Goal: Task Accomplishment & Management: Manage account settings

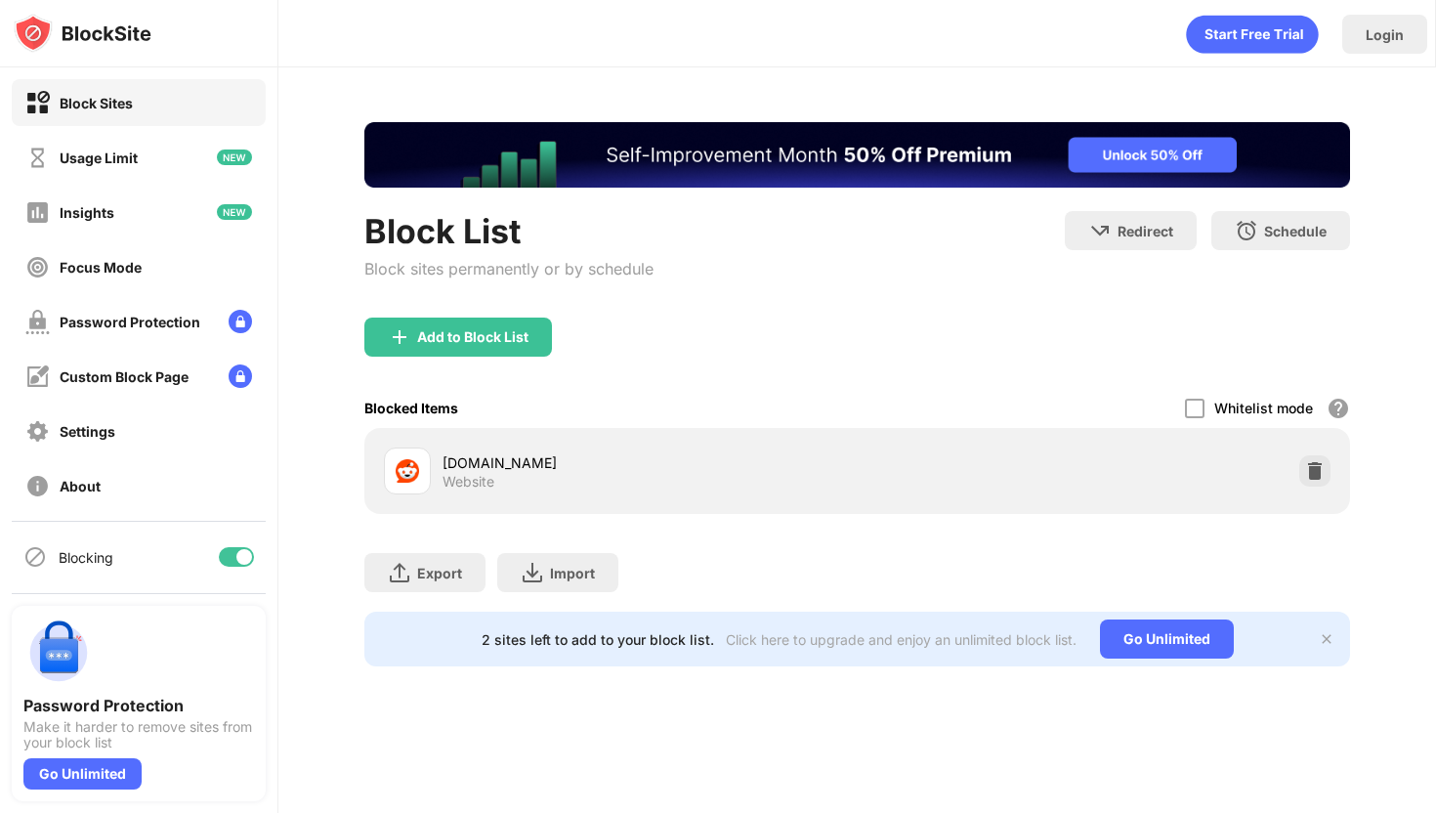
click at [497, 314] on div "Block List Block sites permanently or by schedule" at bounding box center [508, 264] width 289 height 107
click at [484, 402] on div "Blocked Items Whitelist mode Block all websites except for those in your whitel…" at bounding box center [857, 408] width 986 height 40
click at [493, 332] on div "Add to Block List" at bounding box center [472, 337] width 111 height 16
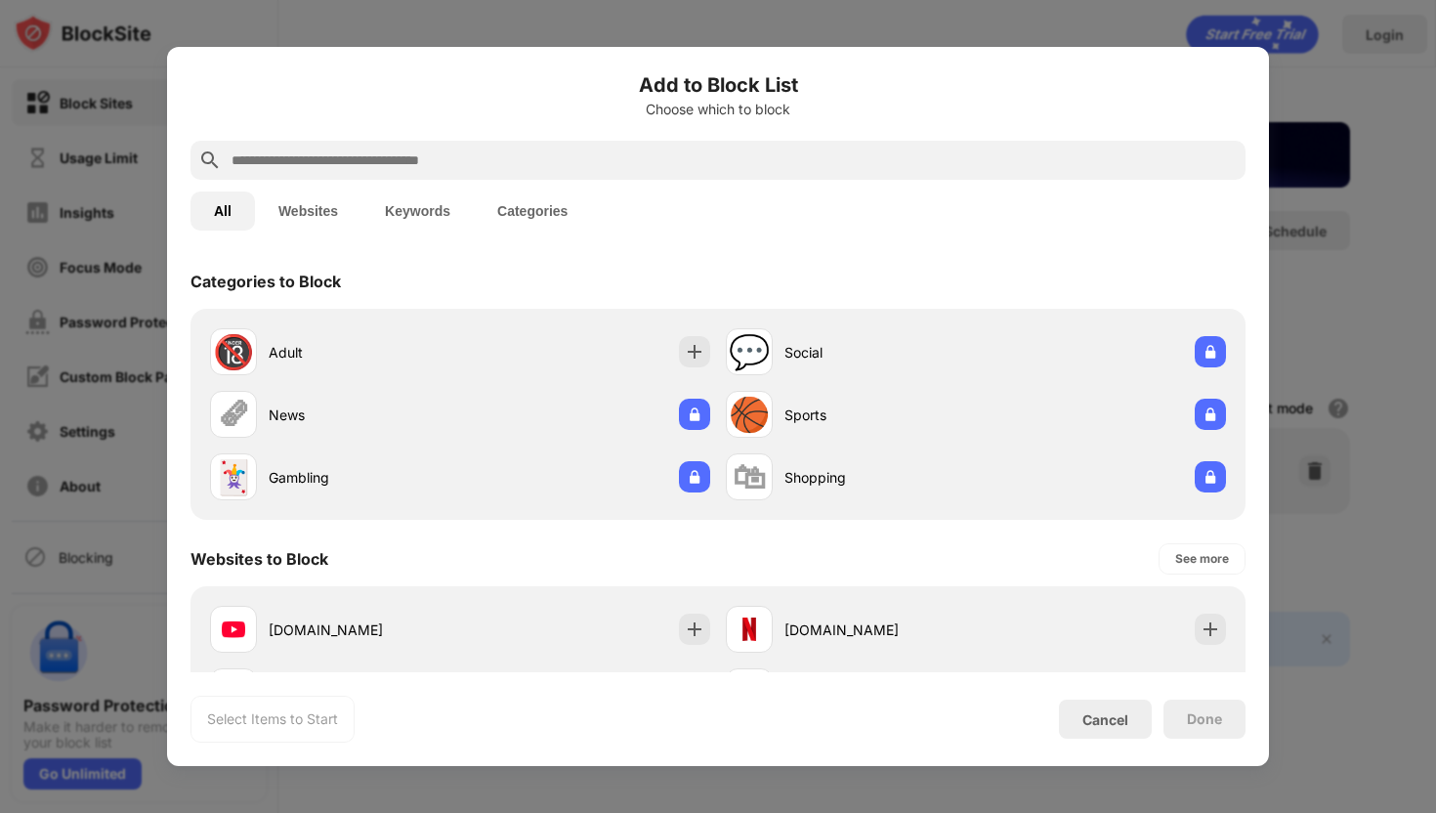
click at [536, 154] on input "text" at bounding box center [734, 160] width 1008 height 23
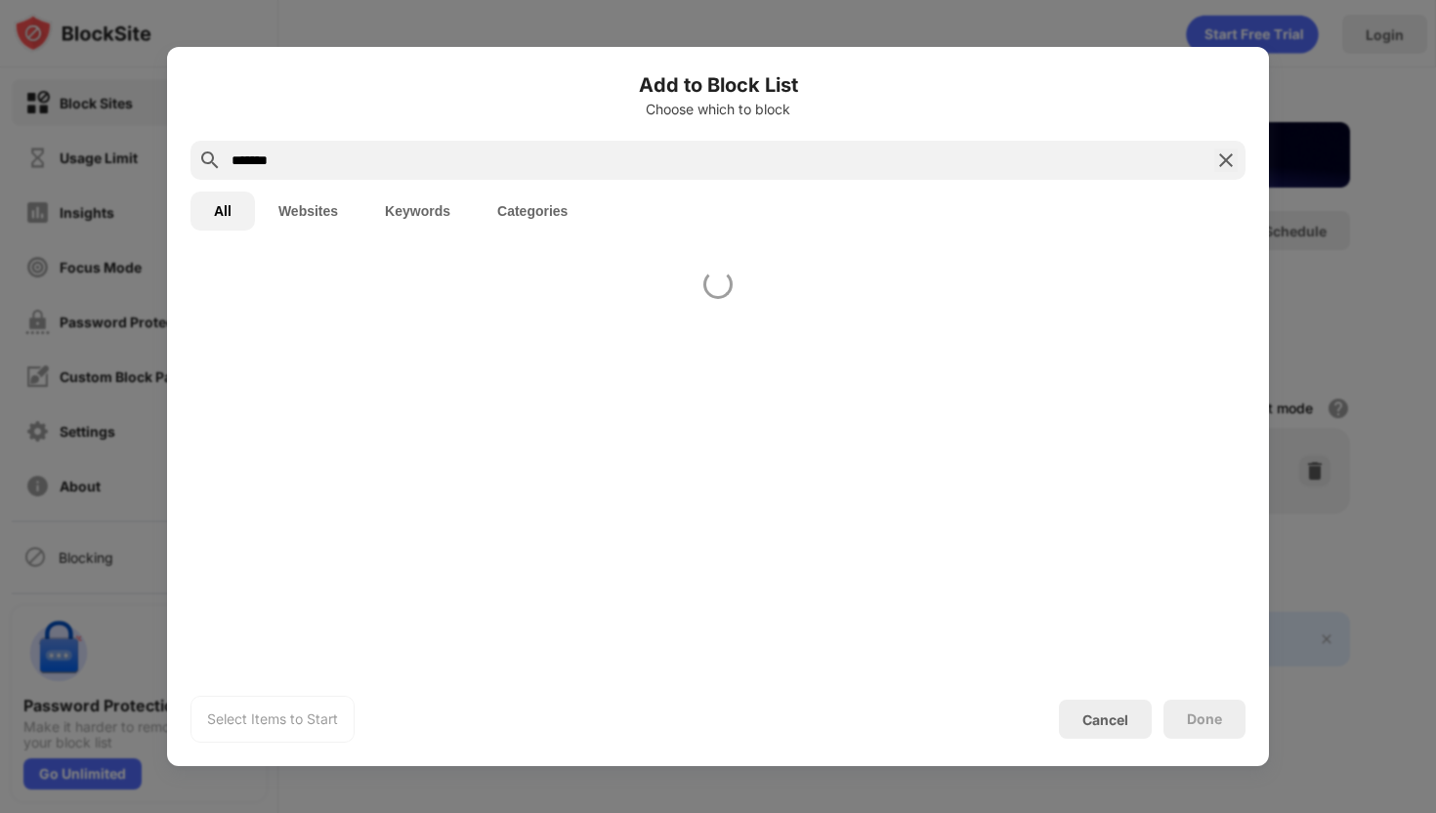
type input "*******"
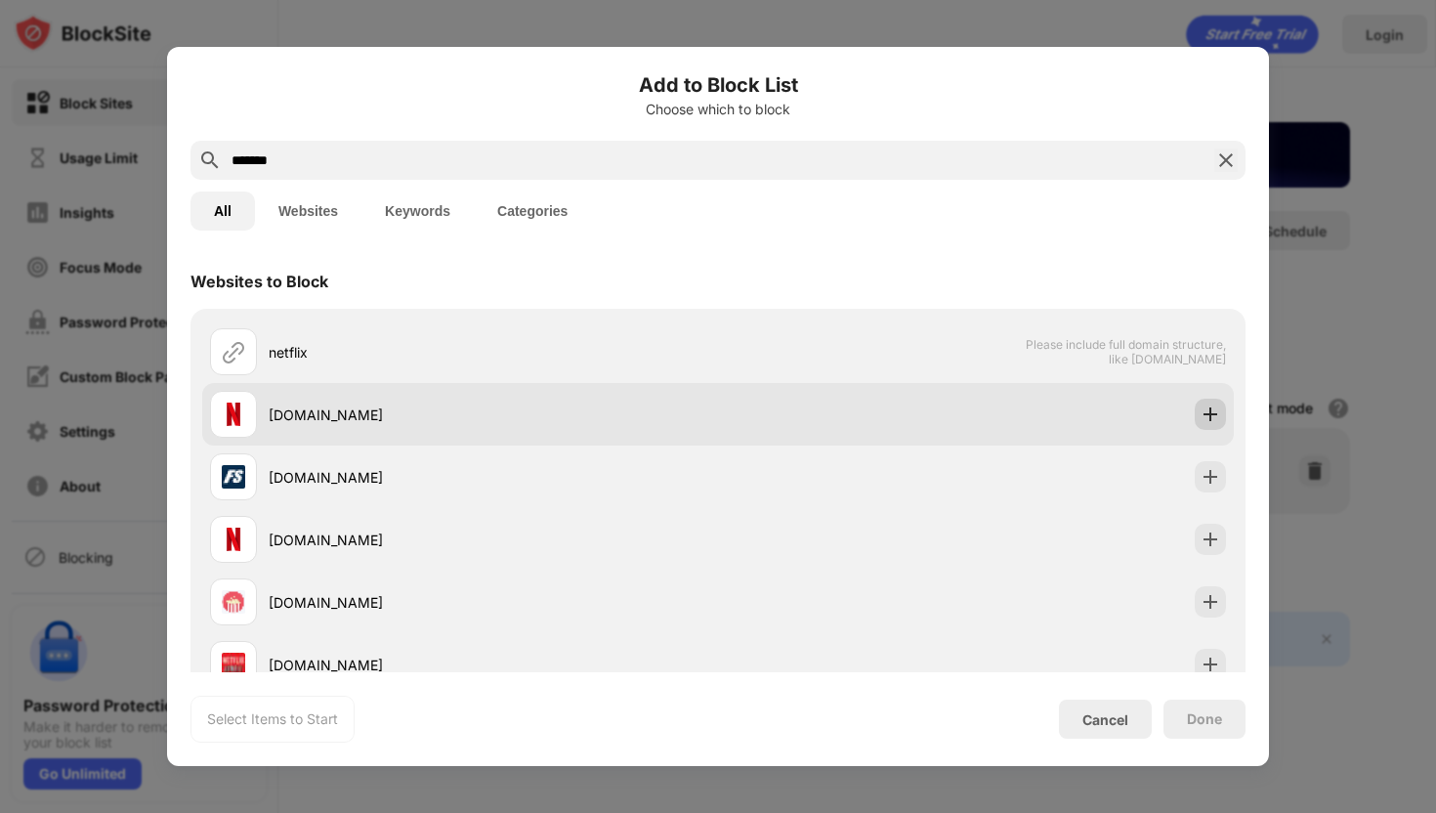
click at [1223, 403] on div at bounding box center [1210, 414] width 31 height 31
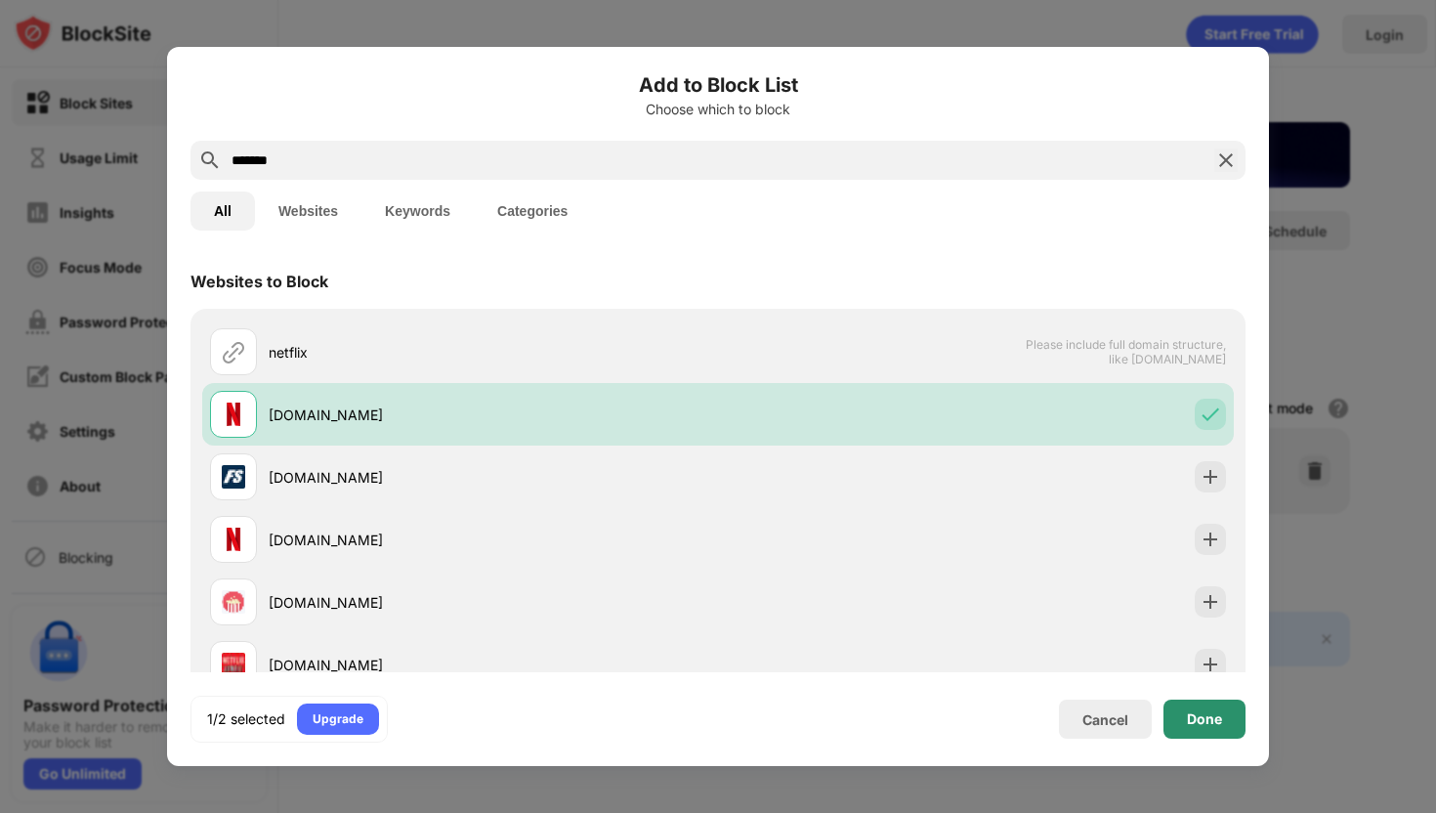
click at [1223, 723] on div "Done" at bounding box center [1205, 719] width 82 height 39
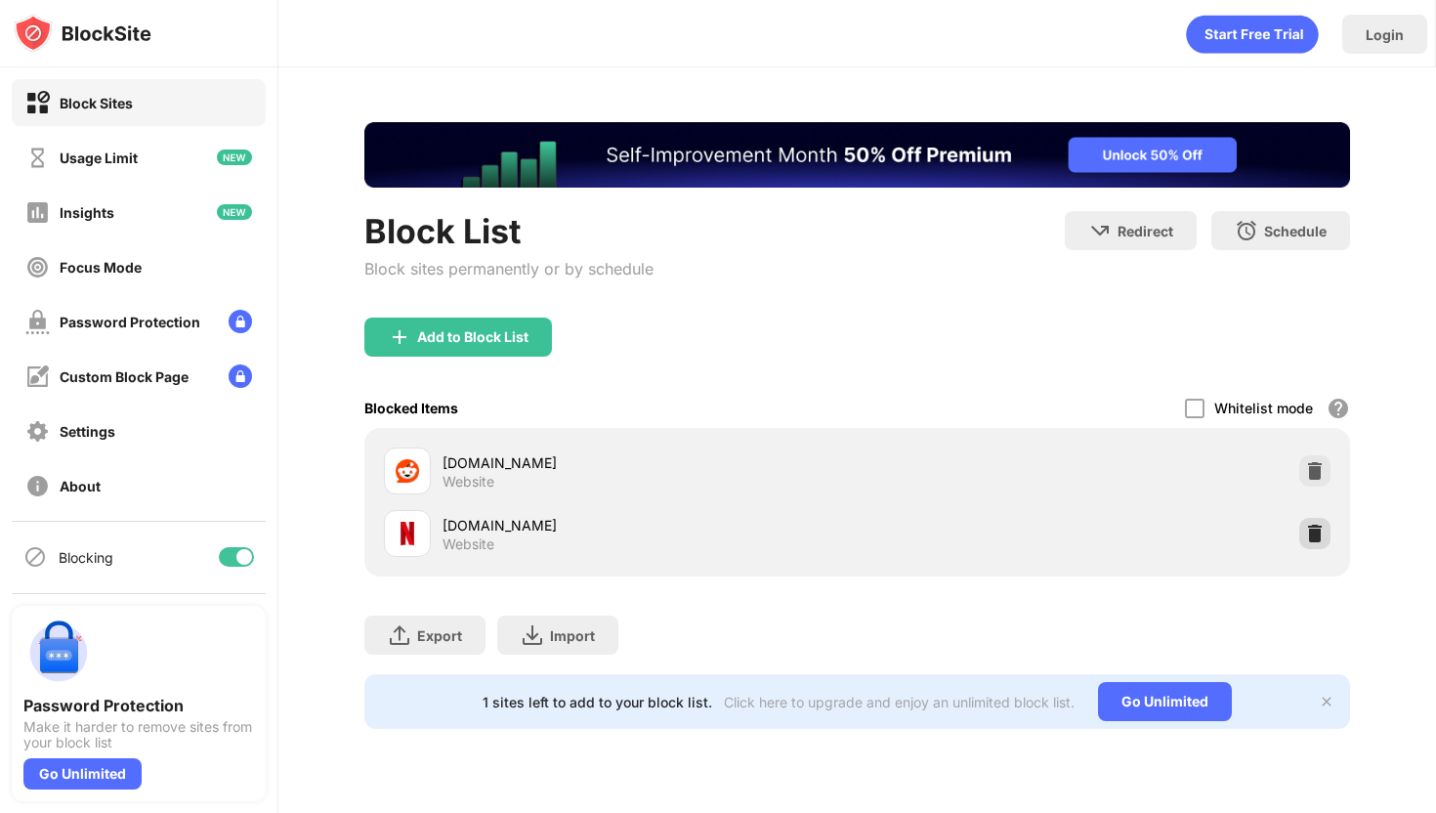
click at [1319, 524] on img at bounding box center [1315, 534] width 20 height 20
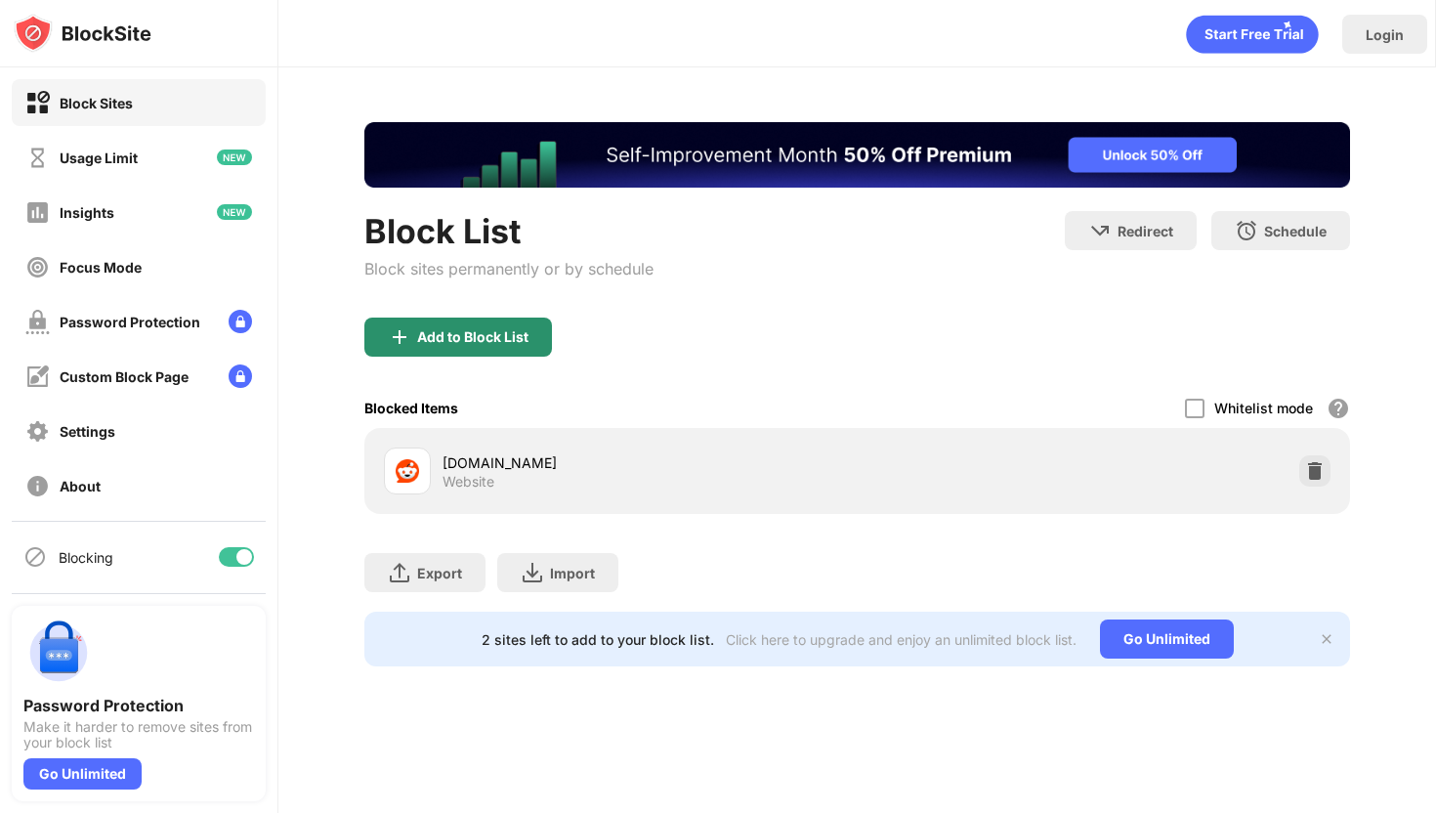
click at [461, 348] on div "Add to Block List" at bounding box center [458, 337] width 188 height 39
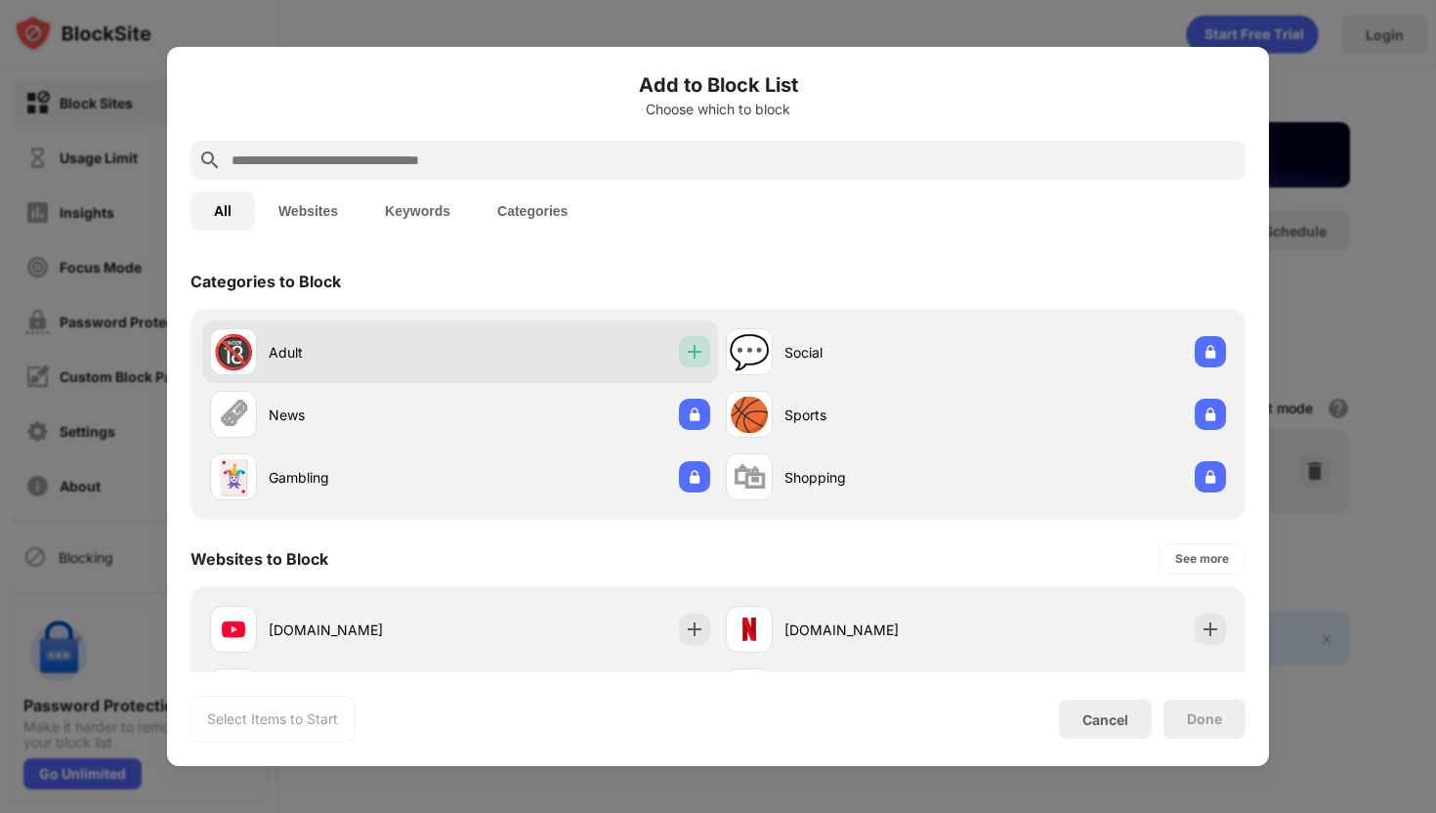
click at [696, 363] on div at bounding box center [694, 351] width 31 height 31
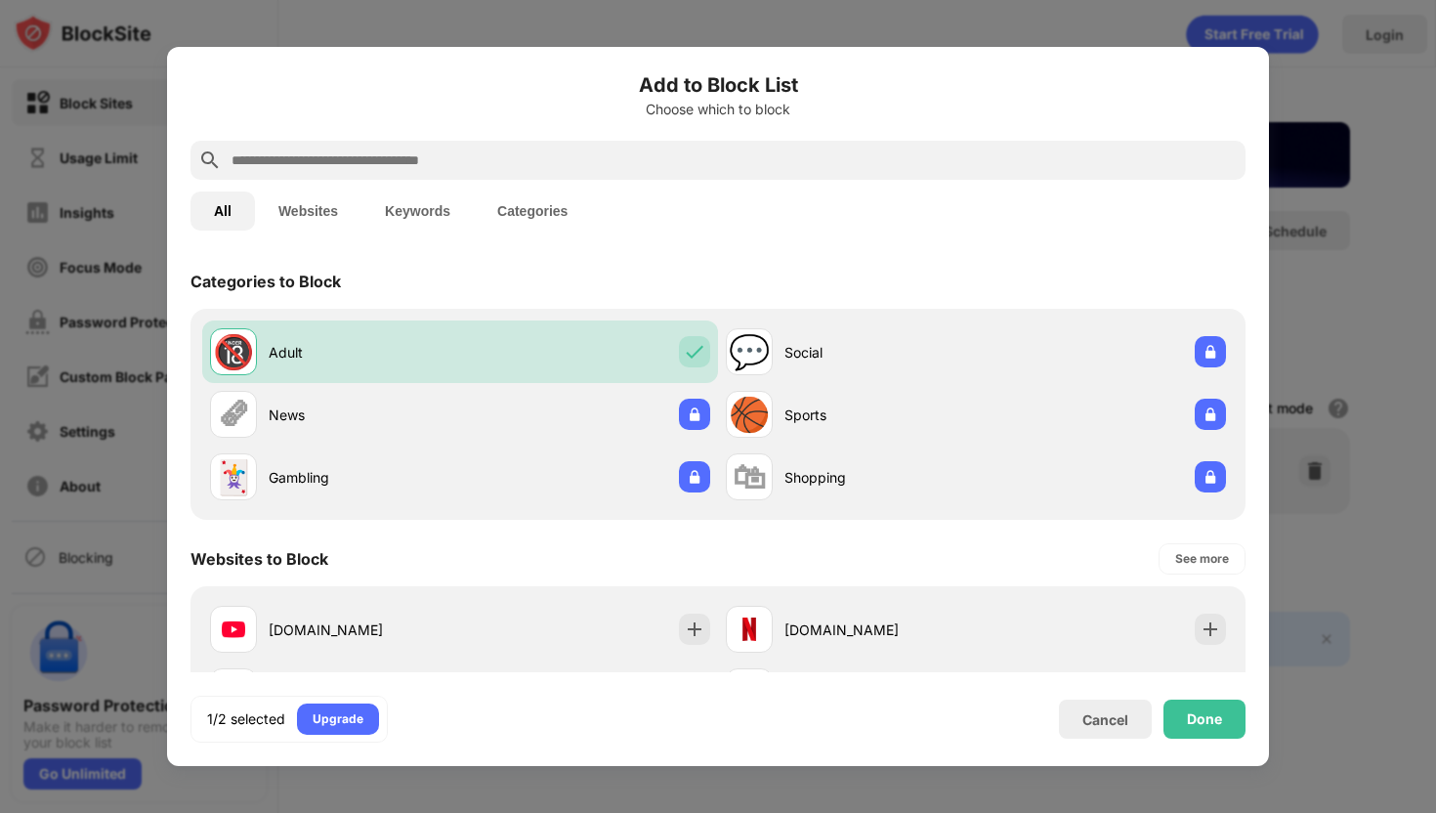
click at [698, 147] on div at bounding box center [718, 160] width 1055 height 39
click at [680, 166] on input "text" at bounding box center [734, 160] width 1008 height 23
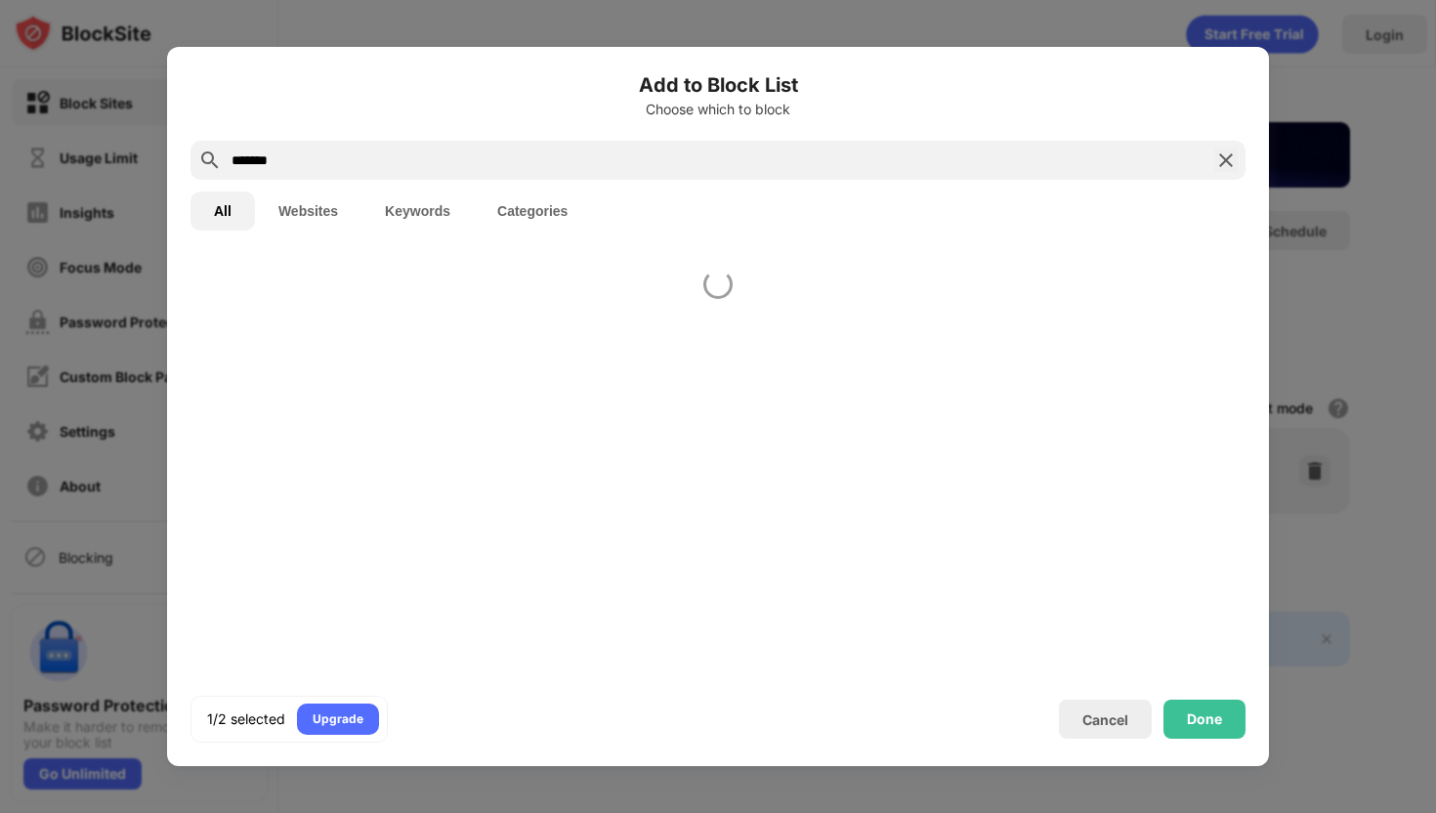
type input "*******"
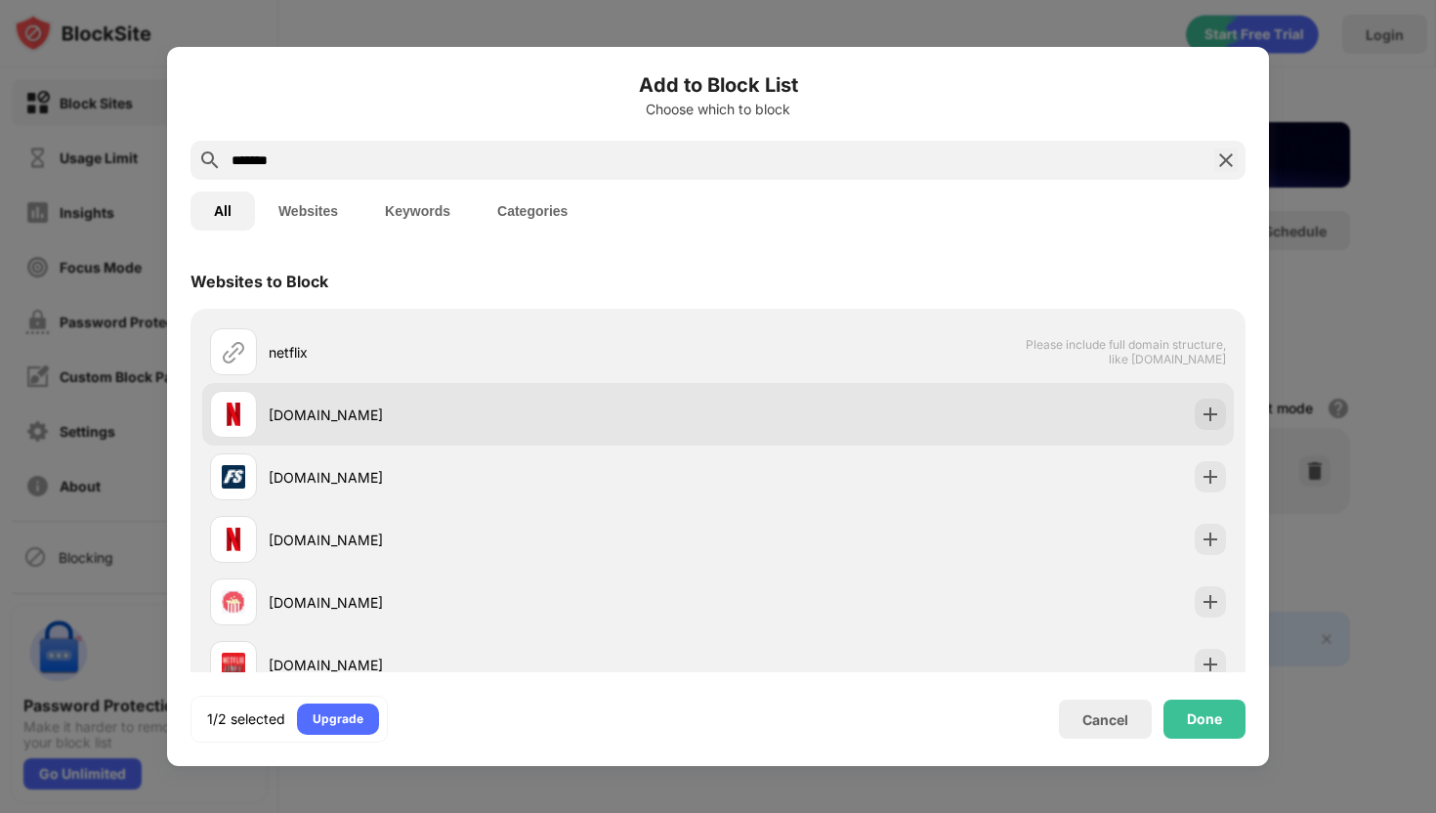
click at [1217, 432] on div "[DOMAIN_NAME]" at bounding box center [718, 414] width 1032 height 63
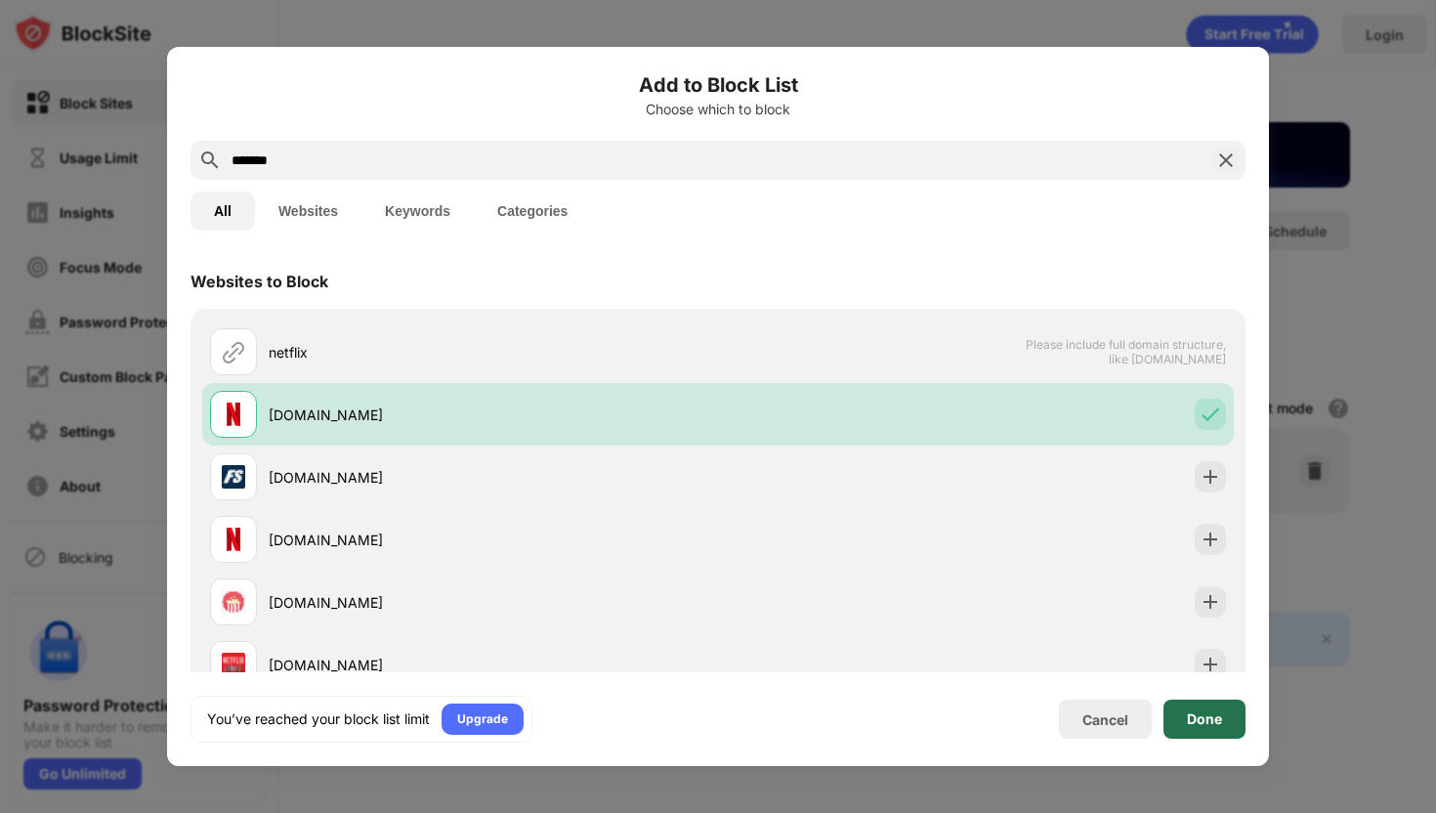
click at [1223, 715] on div "Done" at bounding box center [1205, 719] width 82 height 39
